Goal: Check status: Check status

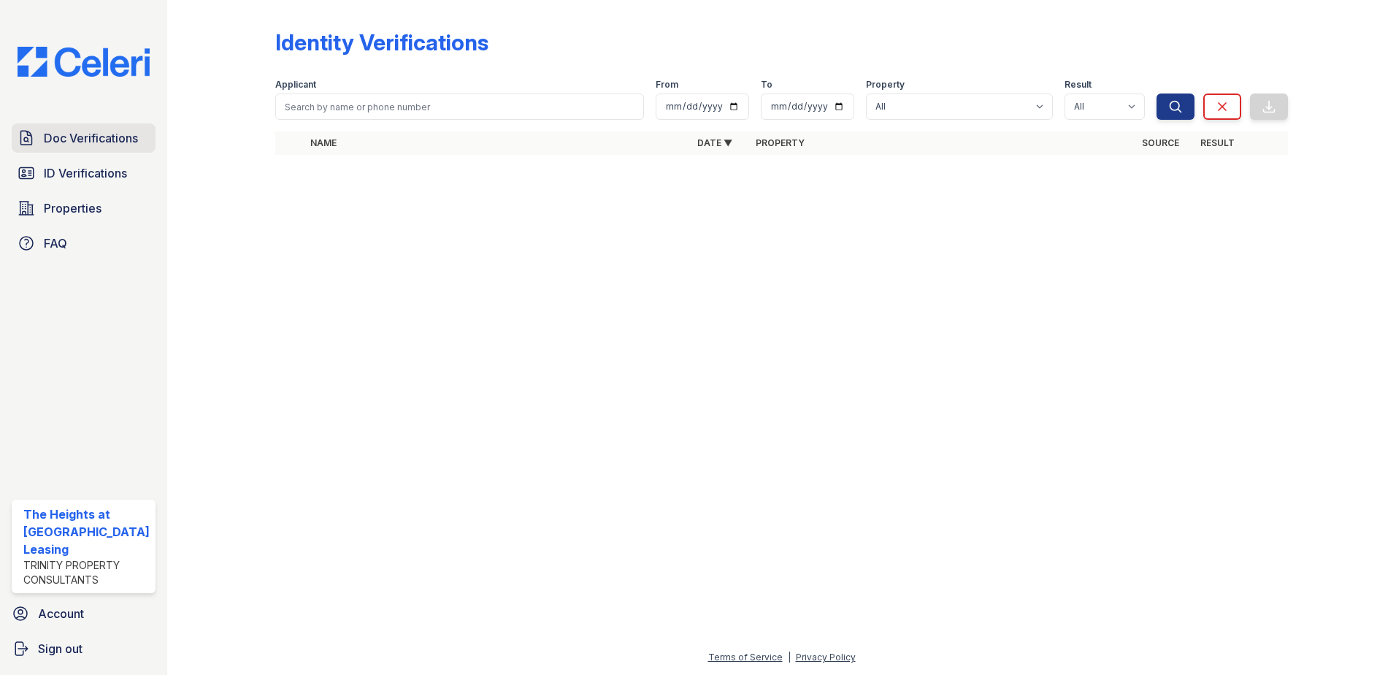
click at [102, 139] on span "Doc Verifications" at bounding box center [91, 138] width 94 height 18
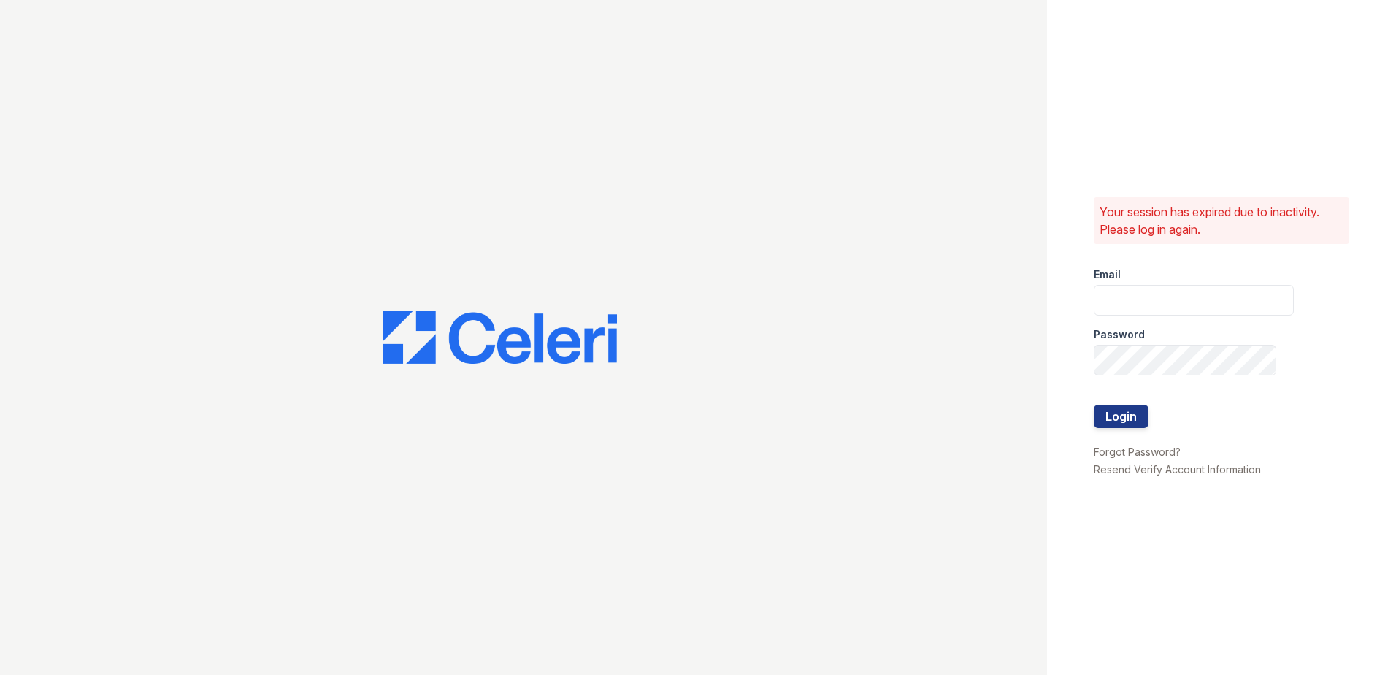
type input "theheightsatdunwoody@trinity-pm.com"
click at [1131, 415] on button "Login" at bounding box center [1121, 416] width 55 height 23
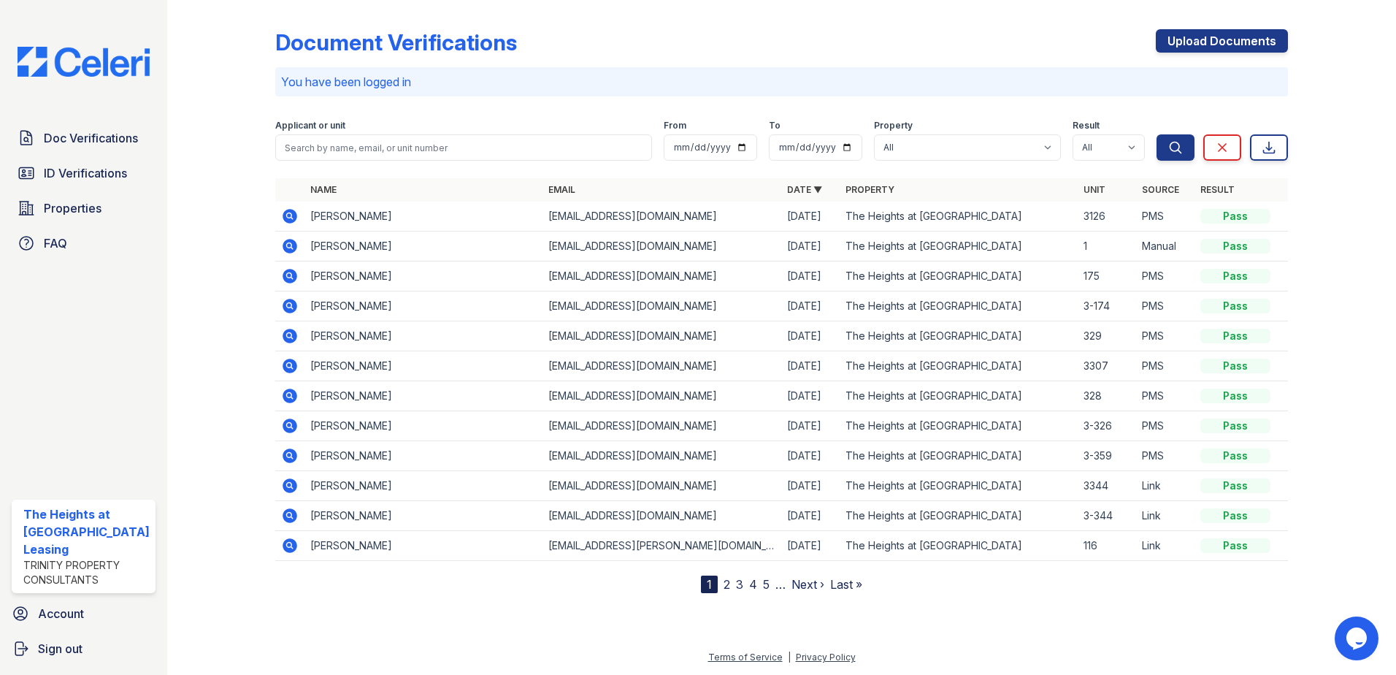
click at [286, 212] on icon at bounding box center [290, 216] width 15 height 15
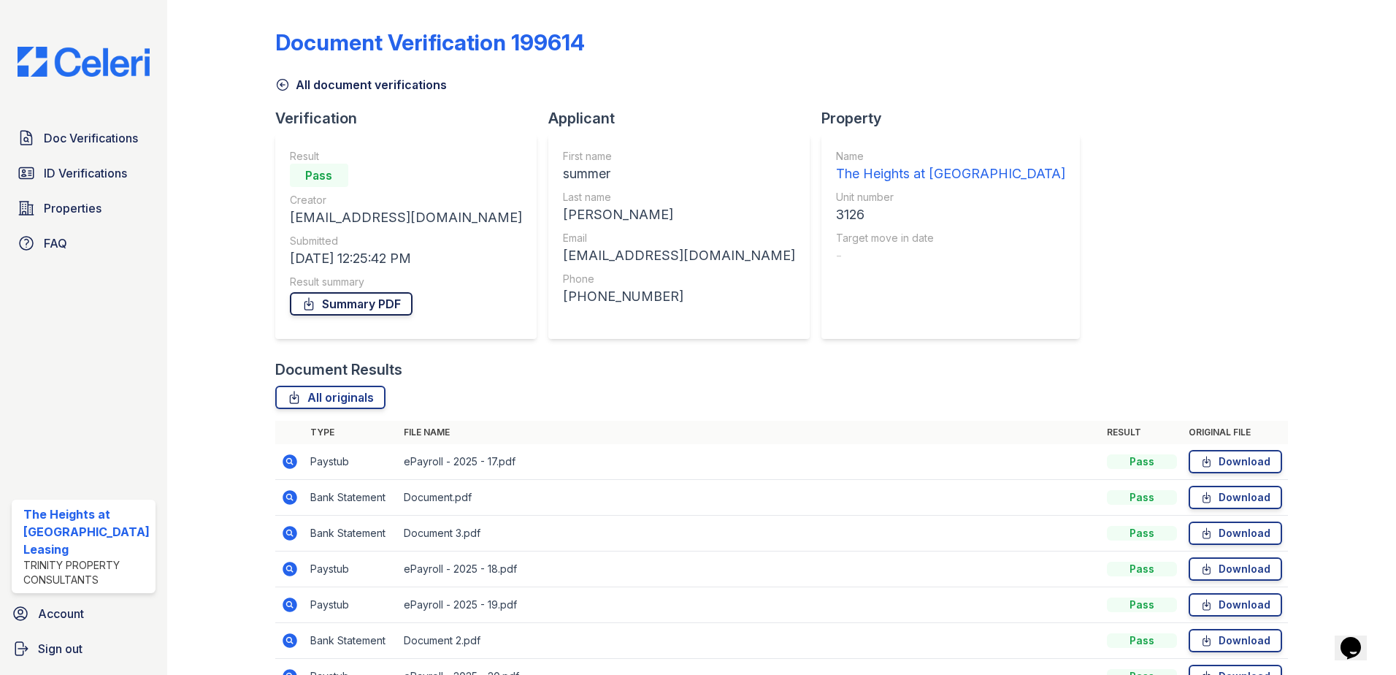
click at [373, 302] on link "Summary PDF" at bounding box center [351, 303] width 123 height 23
click at [106, 172] on span "ID Verifications" at bounding box center [85, 173] width 83 height 18
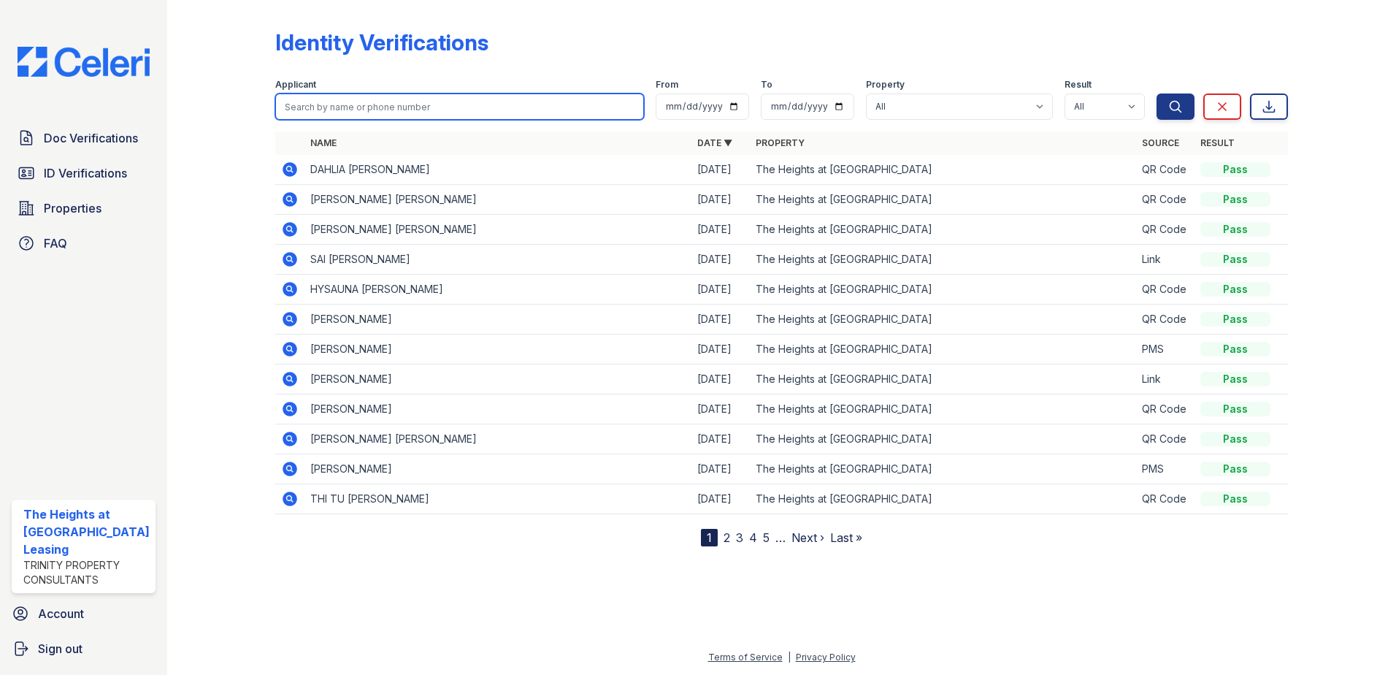
click at [367, 108] on input "search" at bounding box center [460, 106] width 370 height 26
click at [286, 345] on icon at bounding box center [290, 349] width 15 height 15
